Goal: Task Accomplishment & Management: Use online tool/utility

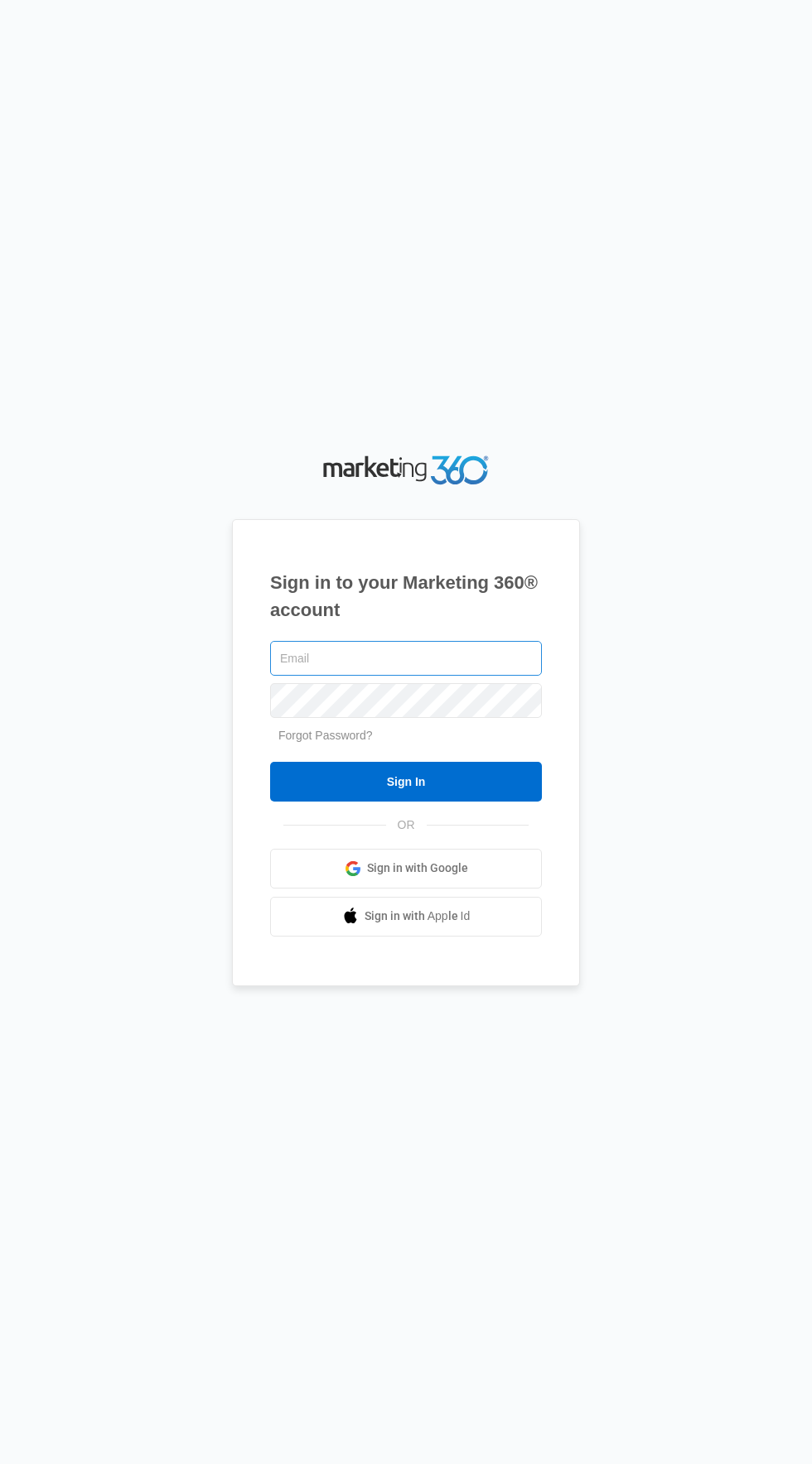
click at [501, 676] on input "text" at bounding box center [406, 659] width 272 height 35
type input "[EMAIL_ADDRESS][DOMAIN_NAME]"
click at [270, 762] on input "Sign In" at bounding box center [406, 781] width 272 height 40
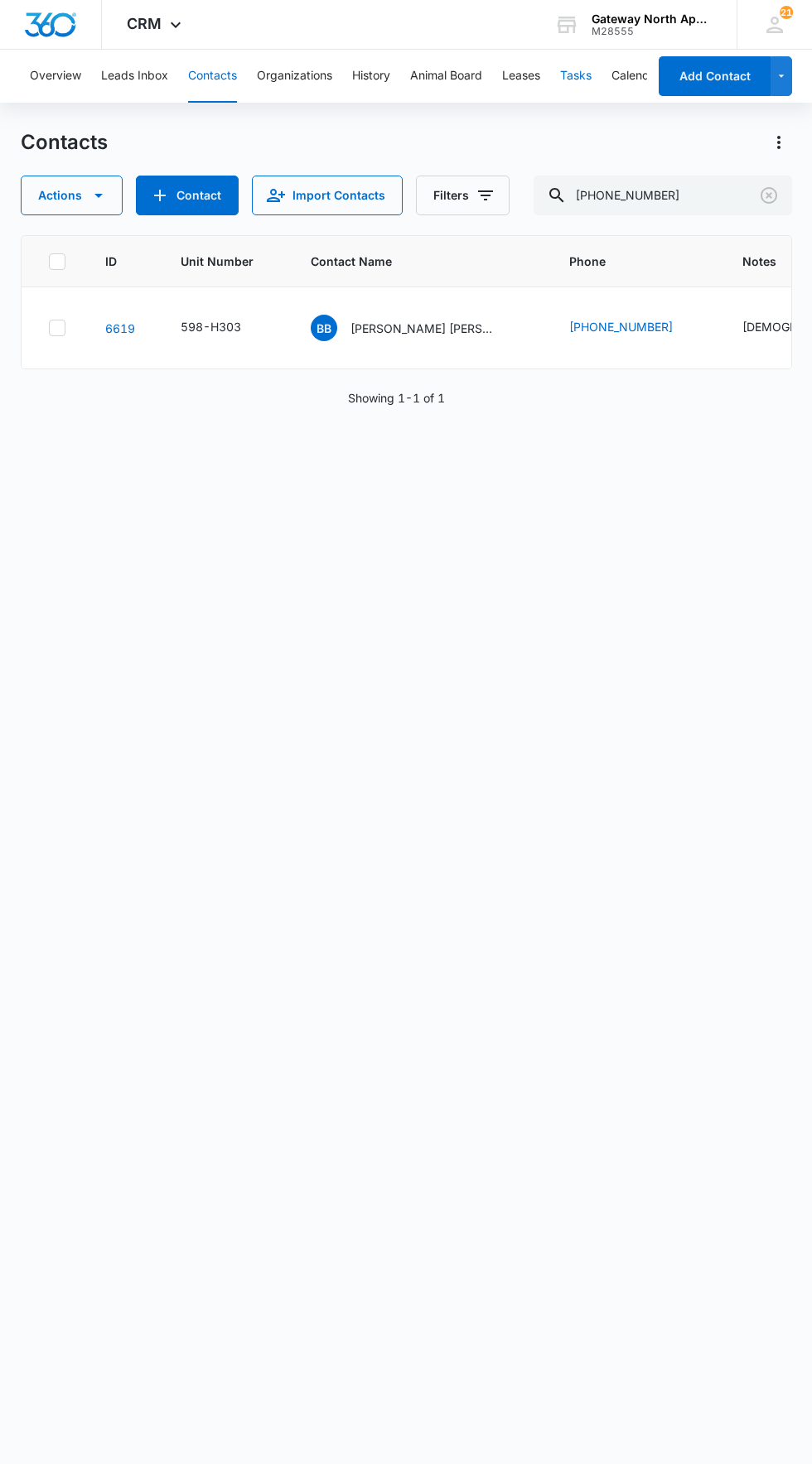
click at [583, 82] on button "Tasks" at bounding box center [575, 76] width 32 height 53
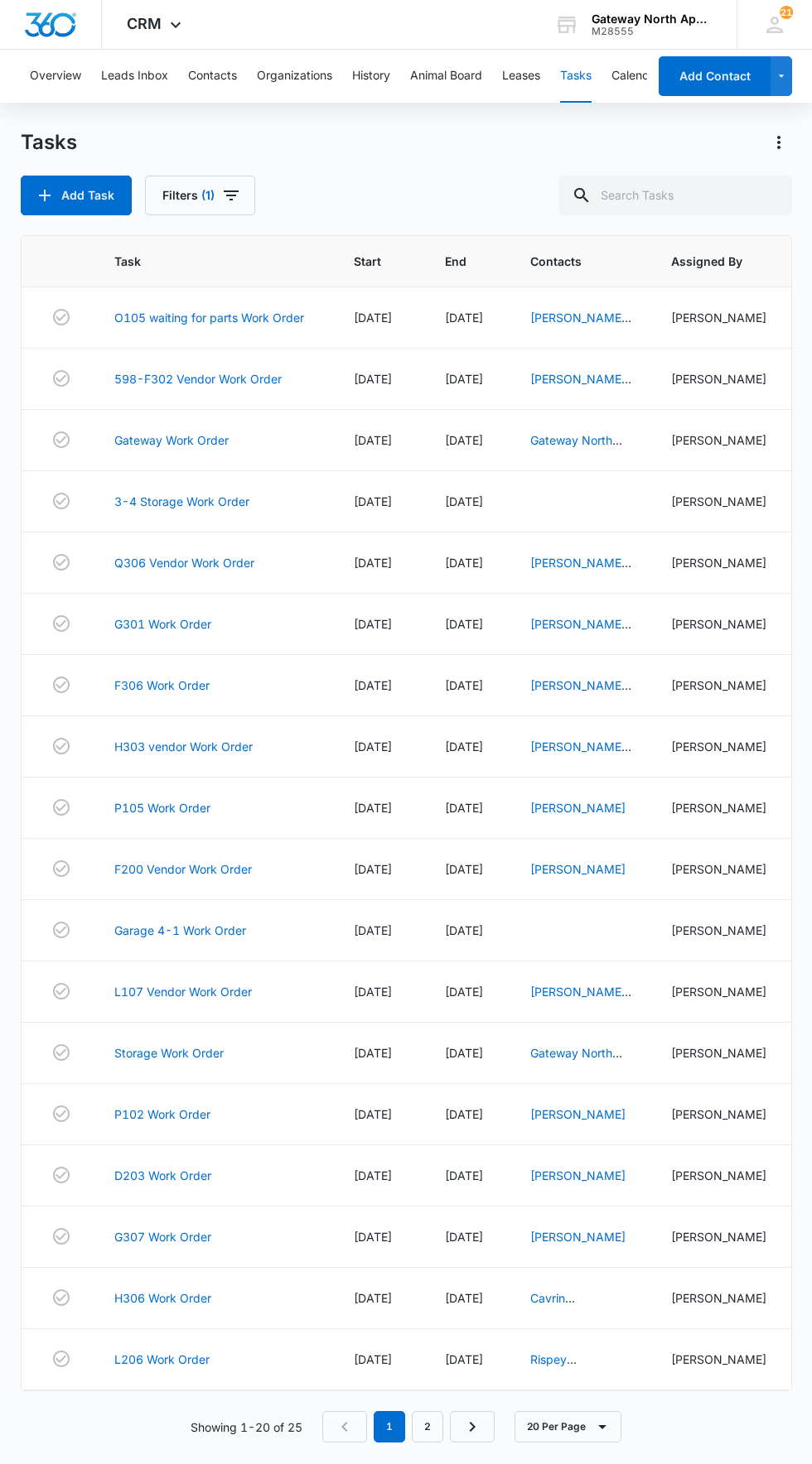
scroll to position [22, 0]
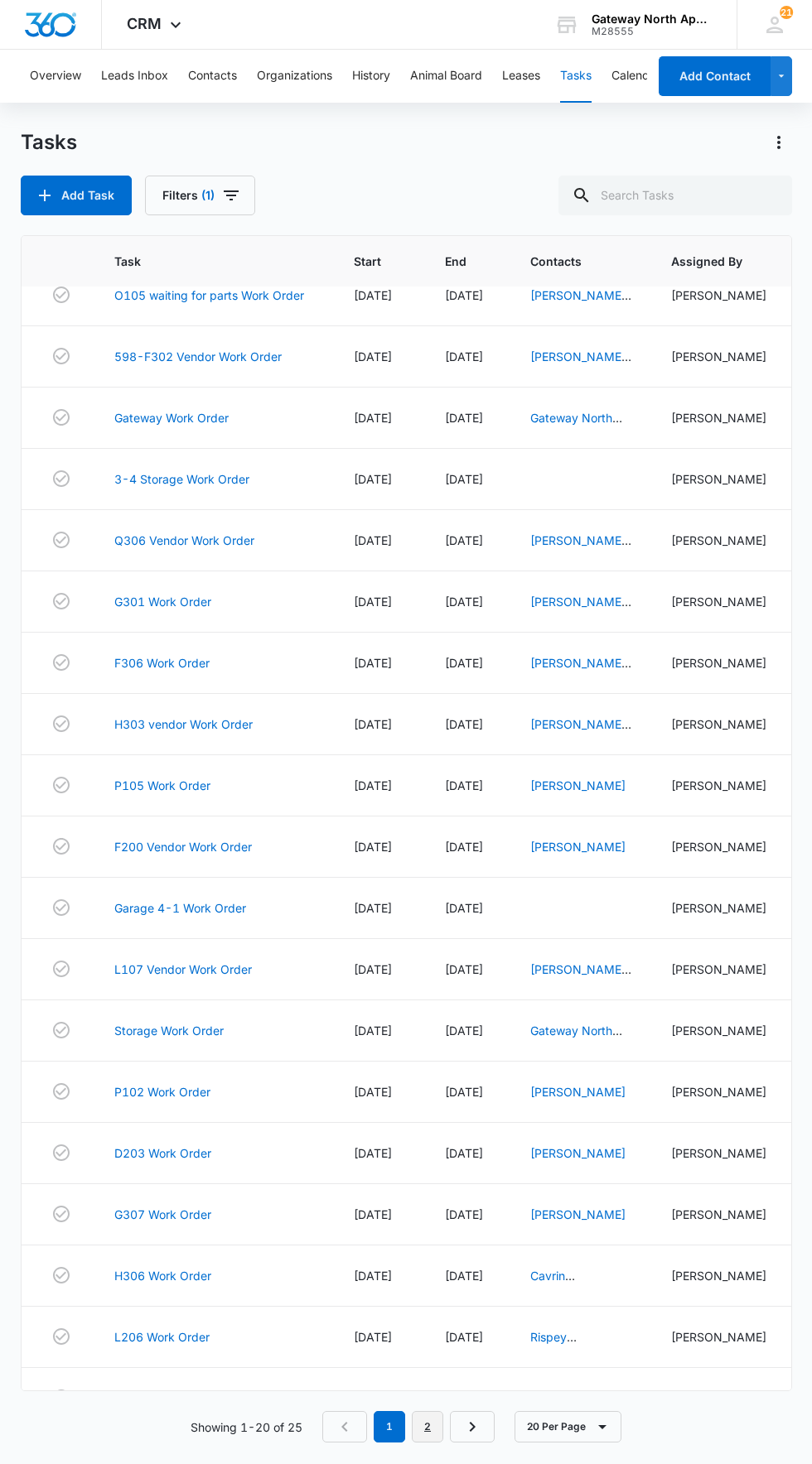
click at [428, 1443] on link "2" at bounding box center [428, 1427] width 32 height 32
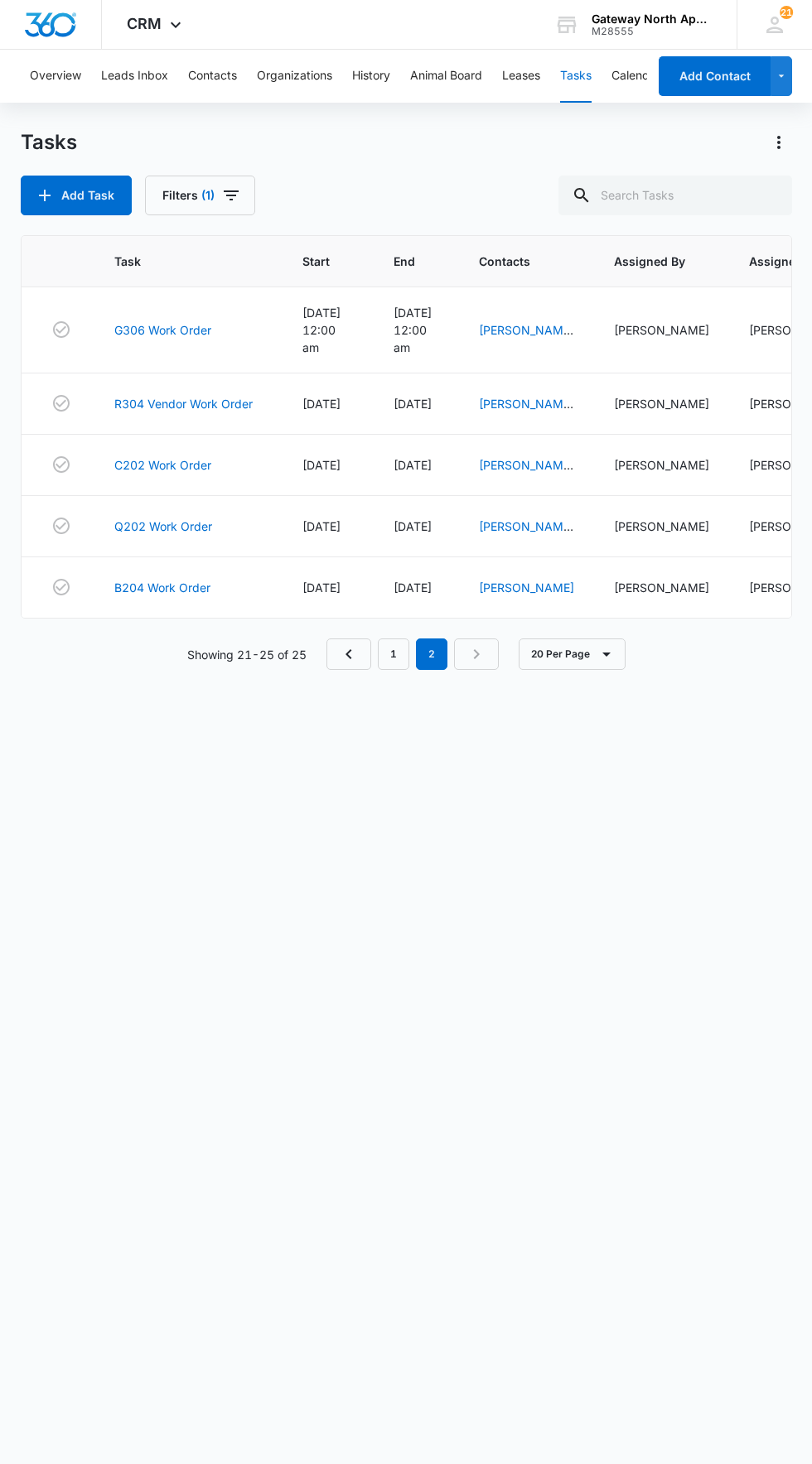
scroll to position [0, 0]
click at [163, 584] on link "B204 Work Order" at bounding box center [162, 588] width 96 height 18
